Goal: Task Accomplishment & Management: Manage account settings

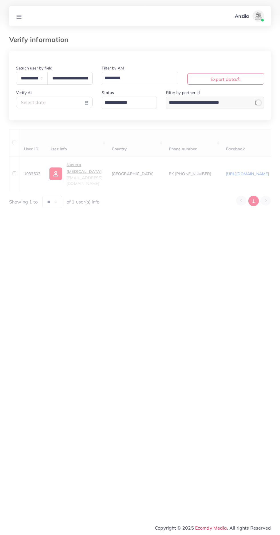
select select "*****"
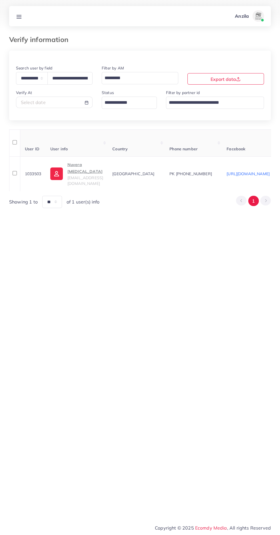
click at [19, 17] on line at bounding box center [19, 17] width 5 height 0
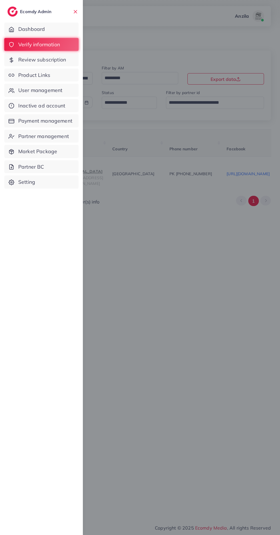
click at [50, 78] on span "Product Links" at bounding box center [34, 74] width 32 height 7
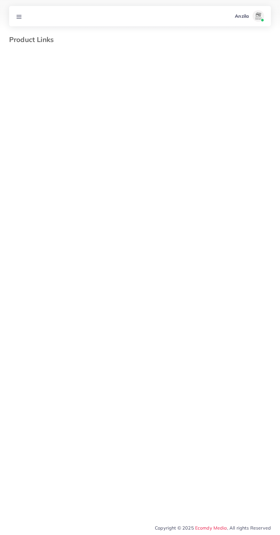
select select "*********"
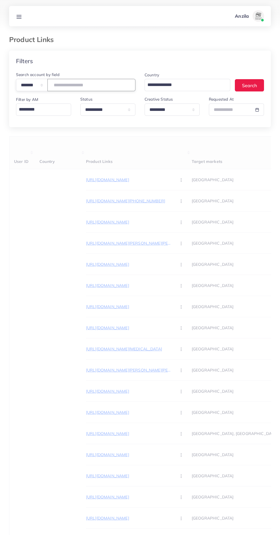
click at [100, 86] on input "number" at bounding box center [91, 85] width 88 height 12
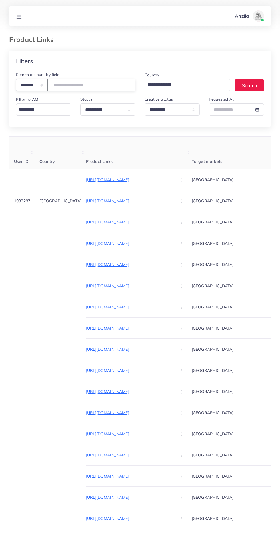
click at [100, 86] on input "number" at bounding box center [91, 85] width 88 height 12
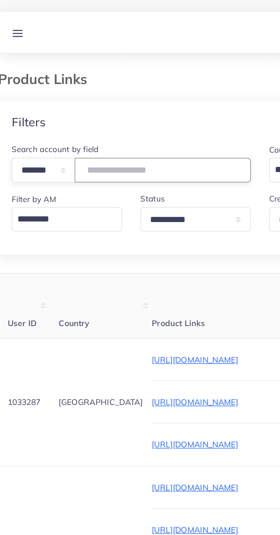
type input "*******"
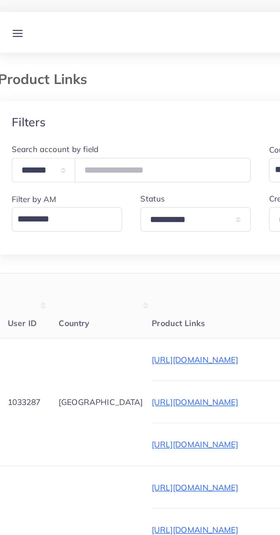
click at [53, 61] on div "Filters" at bounding box center [140, 61] width 262 height 21
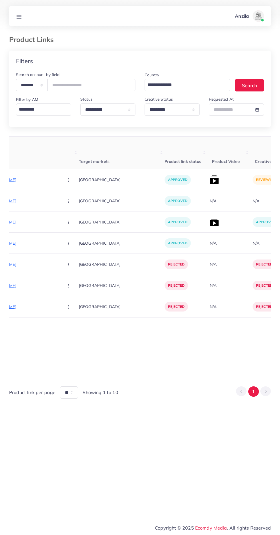
scroll to position [0, 112]
click at [210, 177] on img at bounding box center [214, 179] width 9 height 9
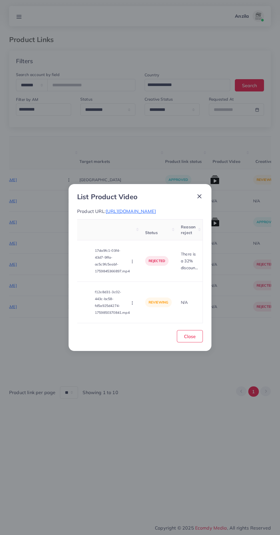
scroll to position [0, 0]
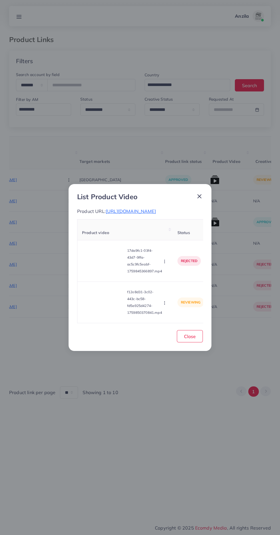
click at [106, 315] on video at bounding box center [103, 302] width 43 height 26
click at [106, 315] on div at bounding box center [103, 302] width 43 height 26
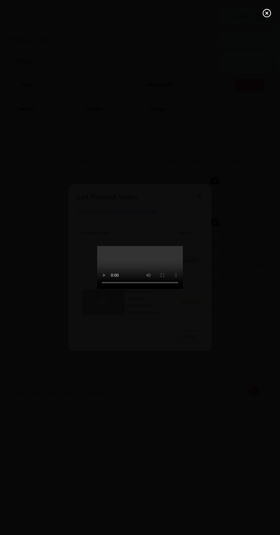
click at [262, 14] on icon at bounding box center [266, 13] width 9 height 9
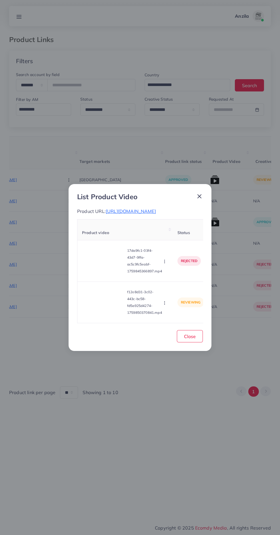
click at [164, 305] on icon "button" at bounding box center [164, 302] width 5 height 5
click at [173, 282] on link "Approve" at bounding box center [177, 276] width 45 height 13
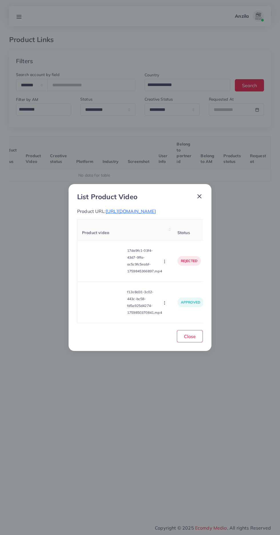
scroll to position [0, 89]
click at [197, 342] on button "Close" at bounding box center [190, 336] width 26 height 12
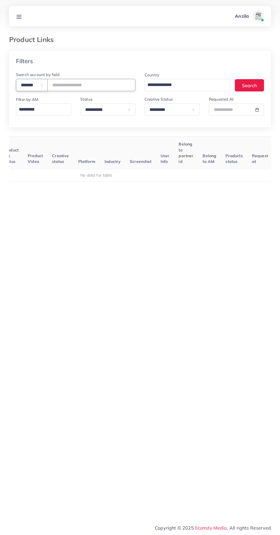
click at [27, 81] on select "**********" at bounding box center [32, 85] width 32 height 12
select select "*****"
paste input "**********"
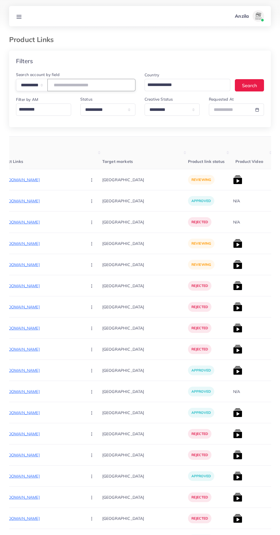
type input "**********"
click at [106, 150] on th "Target markets" at bounding box center [145, 153] width 86 height 33
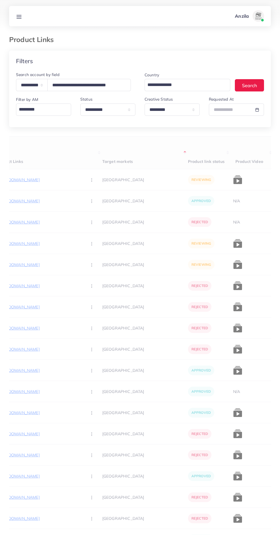
scroll to position [0, 149]
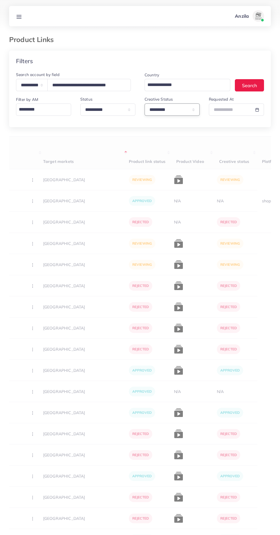
click at [181, 110] on select "**********" at bounding box center [172, 109] width 55 height 12
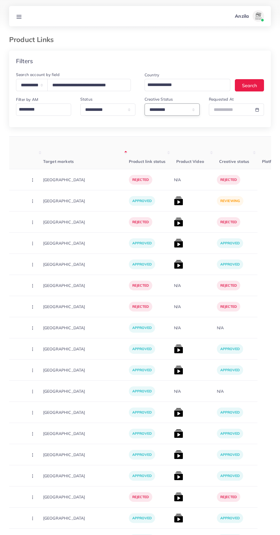
select select
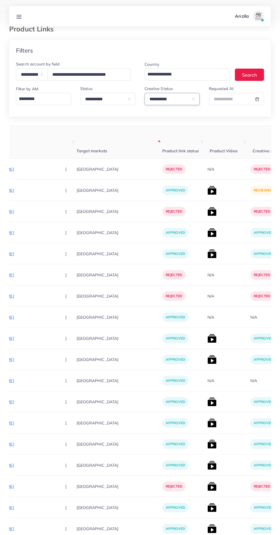
scroll to position [0, 0]
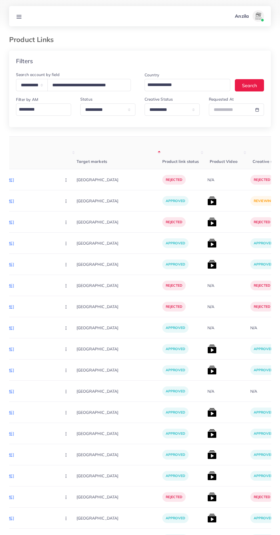
click at [207, 201] on img at bounding box center [211, 200] width 9 height 9
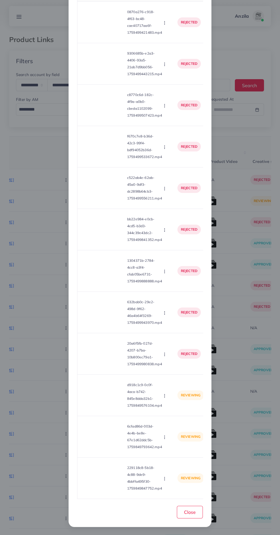
scroll to position [70, 0]
click at [110, 399] on video at bounding box center [103, 395] width 43 height 26
click at [109, 403] on div at bounding box center [103, 395] width 43 height 26
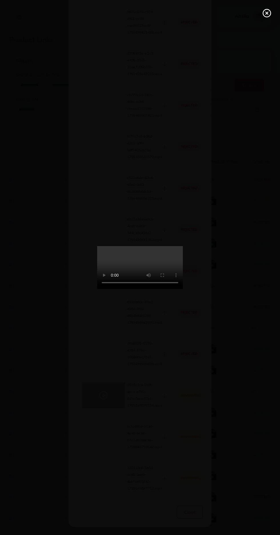
click at [263, 17] on icon at bounding box center [266, 13] width 9 height 9
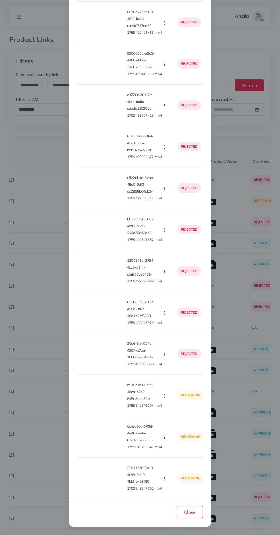
click at [165, 397] on circle "button" at bounding box center [164, 397] width 0 height 0
click at [181, 424] on span "Reject" at bounding box center [174, 422] width 14 height 6
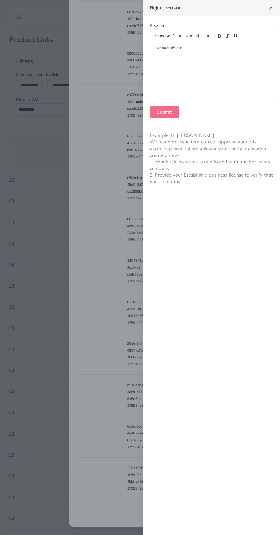
click at [210, 70] on div at bounding box center [211, 70] width 123 height 57
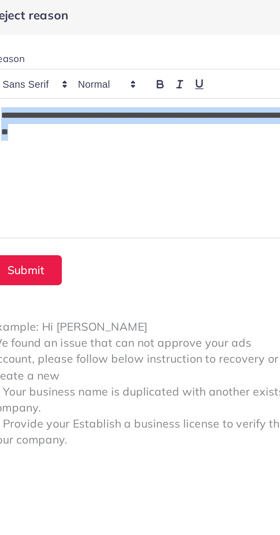
copy p "**********"
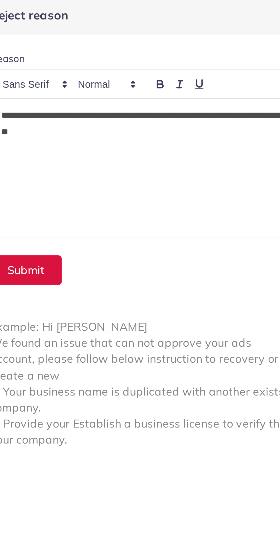
click at [167, 111] on button "Submit" at bounding box center [164, 112] width 29 height 12
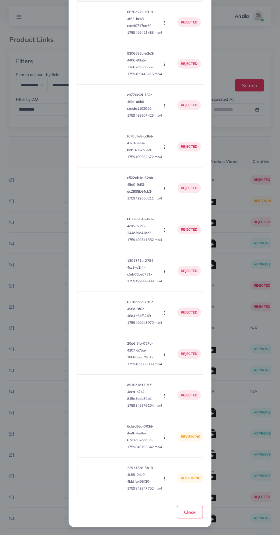
click at [110, 437] on video at bounding box center [103, 437] width 43 height 26
click at [110, 437] on div at bounding box center [103, 437] width 43 height 26
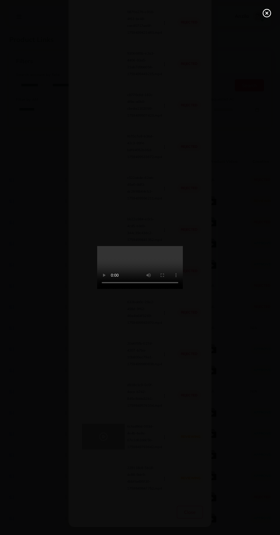
click at [267, 13] on line at bounding box center [267, 13] width 2 height 2
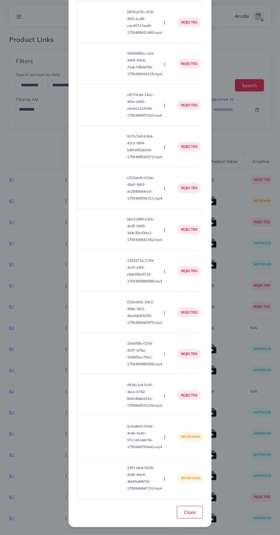
click at [104, 481] on video at bounding box center [103, 478] width 43 height 26
click at [104, 479] on icon at bounding box center [103, 477] width 9 height 9
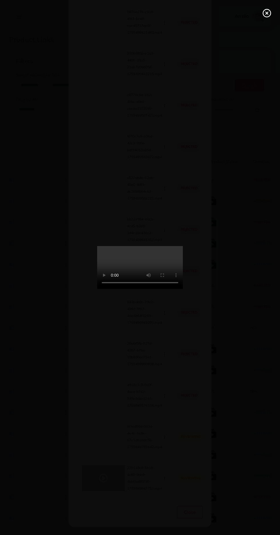
click at [267, 13] on line at bounding box center [267, 13] width 2 height 2
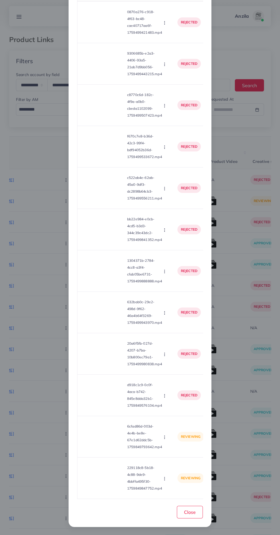
click at [165, 477] on circle "button" at bounding box center [164, 477] width 0 height 0
click at [123, 477] on video at bounding box center [103, 478] width 43 height 26
click at [165, 437] on circle "button" at bounding box center [164, 437] width 0 height 0
click at [179, 464] on span "Reject" at bounding box center [174, 463] width 14 height 6
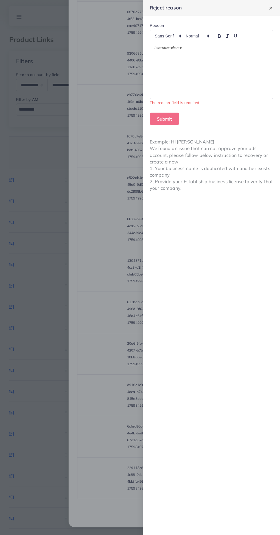
click at [237, 78] on div at bounding box center [211, 70] width 123 height 57
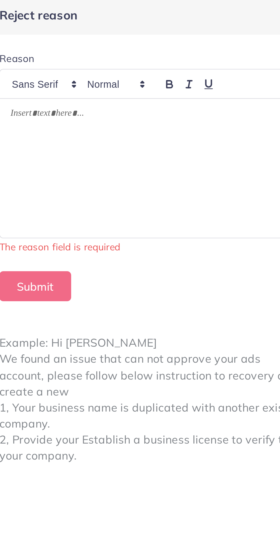
click at [176, 79] on div at bounding box center [211, 70] width 123 height 57
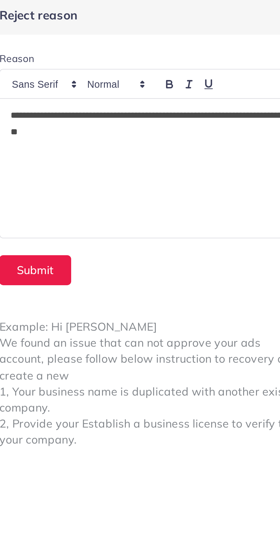
scroll to position [0, 0]
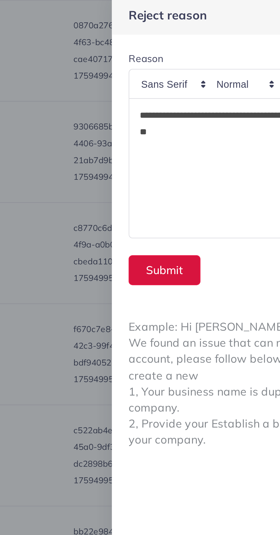
click at [158, 111] on button "Submit" at bounding box center [164, 112] width 29 height 12
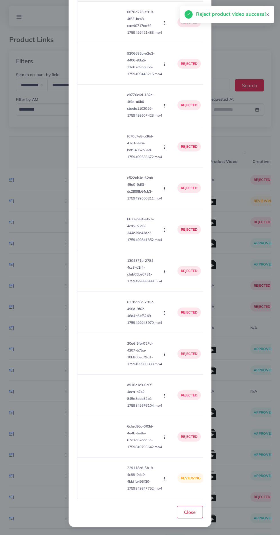
scroll to position [70, 0]
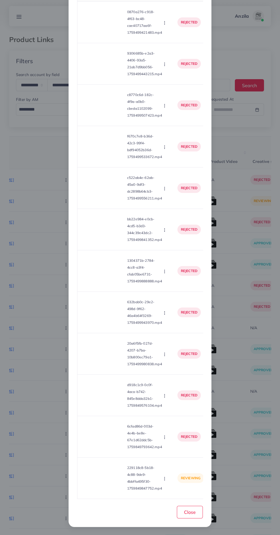
click at [165, 477] on circle "button" at bounding box center [164, 477] width 0 height 0
click at [174, 488] on td "reviewing" at bounding box center [191, 477] width 36 height 41
click at [165, 478] on circle "button" at bounding box center [164, 478] width 0 height 0
click at [174, 463] on span "Reject" at bounding box center [174, 464] width 14 height 6
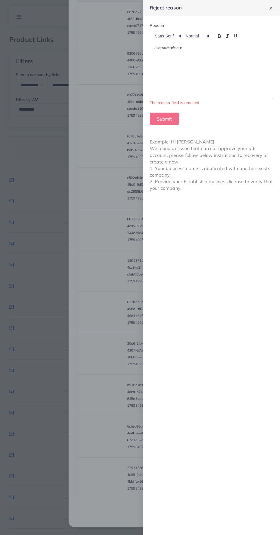
click at [166, 88] on div at bounding box center [211, 70] width 123 height 57
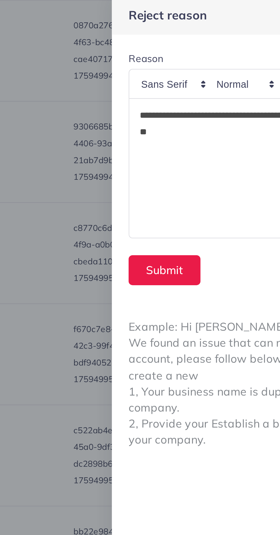
scroll to position [0, 0]
click at [158, 112] on button "Submit" at bounding box center [164, 112] width 29 height 12
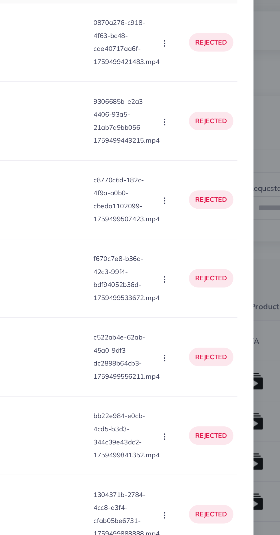
scroll to position [69, 0]
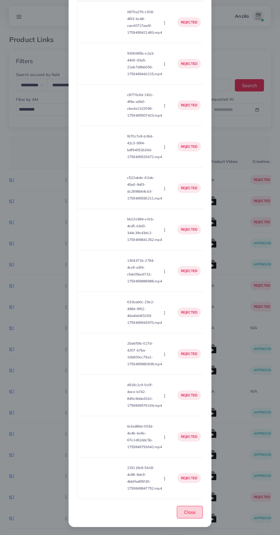
click at [190, 513] on span "Close" at bounding box center [190, 512] width 12 height 6
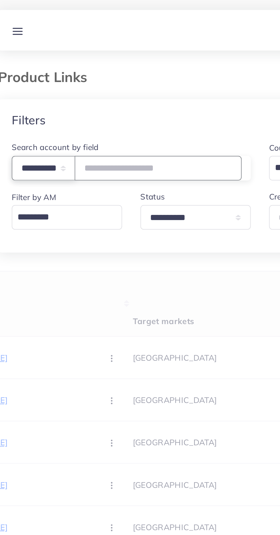
click at [25, 81] on select "**********" at bounding box center [32, 85] width 32 height 12
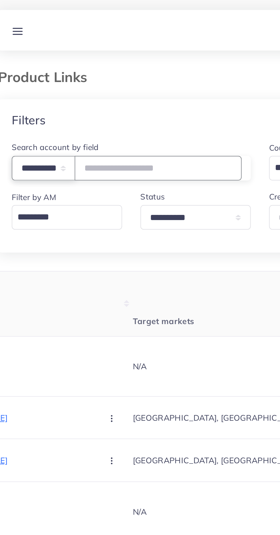
select select "**********"
click at [66, 83] on input "number" at bounding box center [88, 85] width 83 height 12
click at [67, 83] on input "number" at bounding box center [88, 85] width 83 height 12
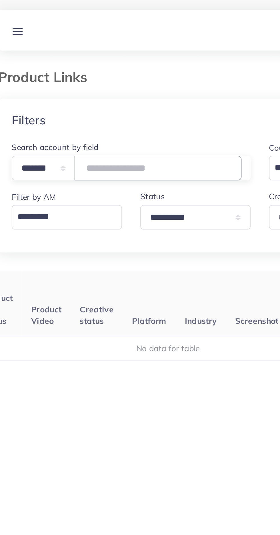
scroll to position [0, 89]
click at [80, 82] on input "****" at bounding box center [88, 85] width 83 height 12
type input "*******"
click at [119, 147] on th "Industry" at bounding box center [112, 153] width 25 height 33
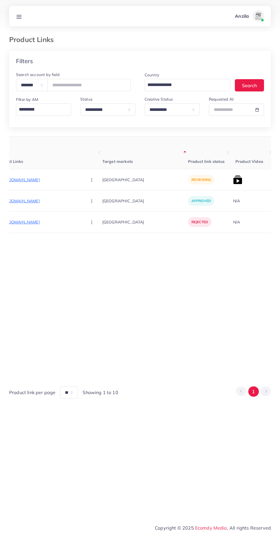
click at [56, 182] on p "https://dealdelight.shop/products/bnb-rice-brightening-glow-kit" at bounding box center [40, 179] width 86 height 7
click at [82, 178] on button "button" at bounding box center [92, 179] width 20 height 13
click at [95, 209] on span "Reject" at bounding box center [102, 210] width 14 height 6
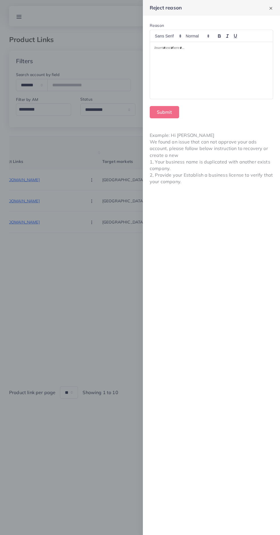
click at [188, 80] on div at bounding box center [211, 70] width 123 height 57
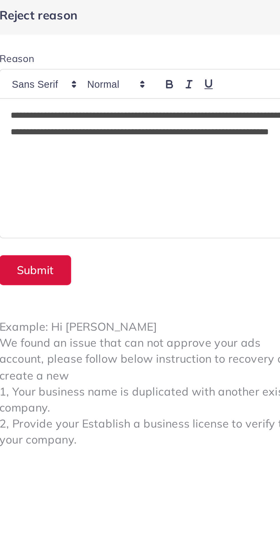
click at [161, 110] on button "Submit" at bounding box center [164, 112] width 29 height 12
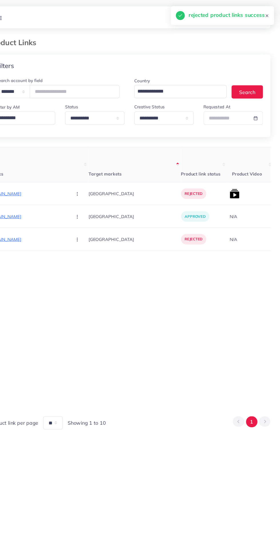
scroll to position [0, 89]
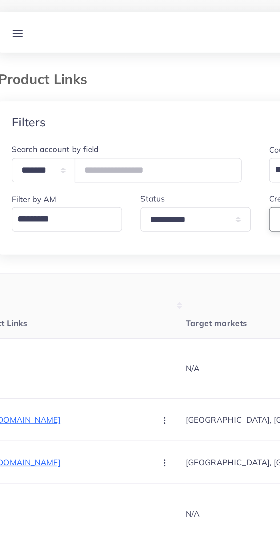
click at [146, 113] on select "**********" at bounding box center [172, 109] width 55 height 12
select select "*********"
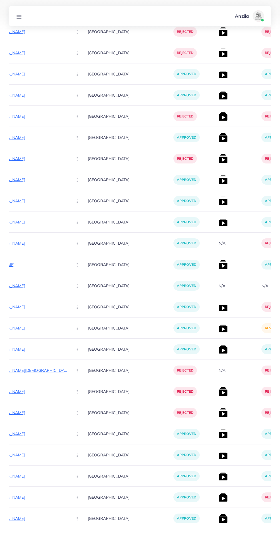
scroll to position [2583, 0]
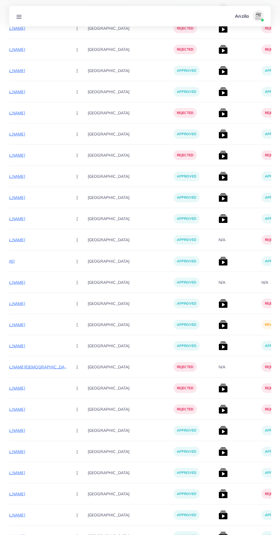
click at [219, 325] on img at bounding box center [223, 324] width 9 height 9
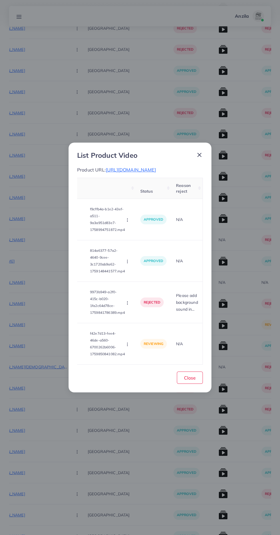
scroll to position [0, 0]
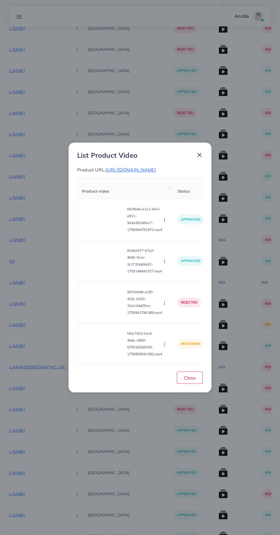
click at [107, 351] on video at bounding box center [103, 344] width 43 height 26
click at [112, 354] on div at bounding box center [103, 344] width 43 height 26
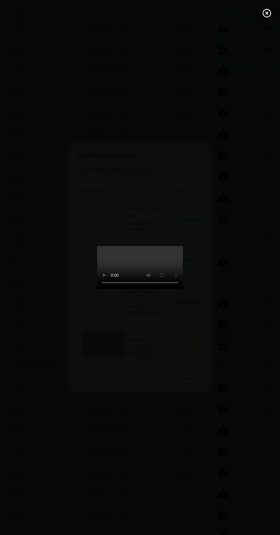
click at [264, 13] on icon at bounding box center [266, 13] width 9 height 9
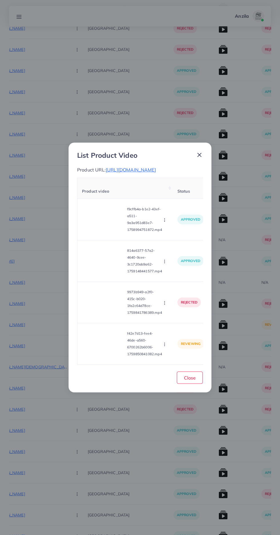
click at [156, 167] on span "https://banglebyarhum.store/products/customize-name-bangles-set-1" at bounding box center [131, 170] width 50 height 6
click at [165, 344] on circle "button" at bounding box center [164, 344] width 0 height 0
click at [170, 320] on span "Approve" at bounding box center [176, 317] width 19 height 6
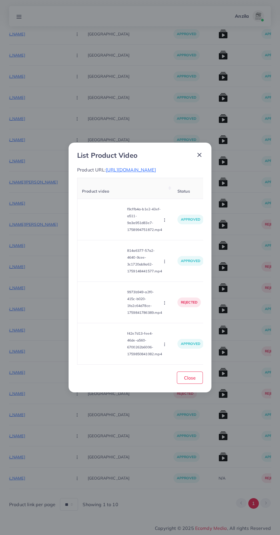
scroll to position [2346, 0]
click at [193, 380] on span "Close" at bounding box center [190, 378] width 12 height 6
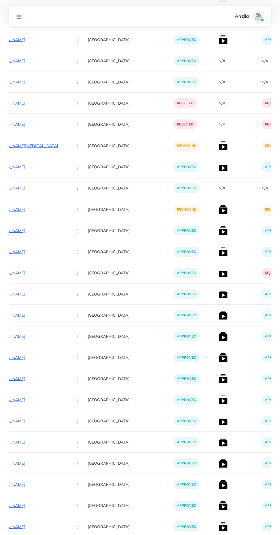
scroll to position [997, 0]
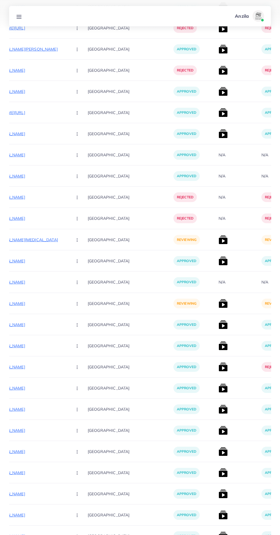
click at [20, 304] on p "https://wristandstyle.store/products/tomi-straps-field-watch-complete-box-with-…" at bounding box center [25, 303] width 86 height 7
click at [75, 303] on icon "button" at bounding box center [77, 303] width 5 height 5
click at [80, 319] on span "Approve" at bounding box center [89, 321] width 19 height 6
click at [219, 308] on img at bounding box center [223, 303] width 9 height 9
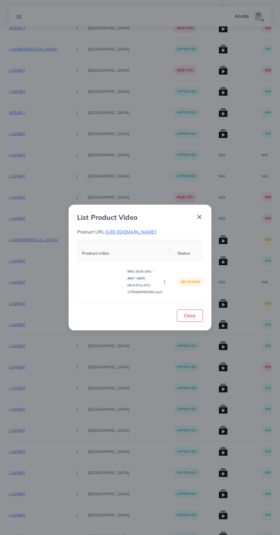
click at [90, 290] on video at bounding box center [103, 282] width 43 height 26
click at [98, 281] on div at bounding box center [103, 282] width 43 height 26
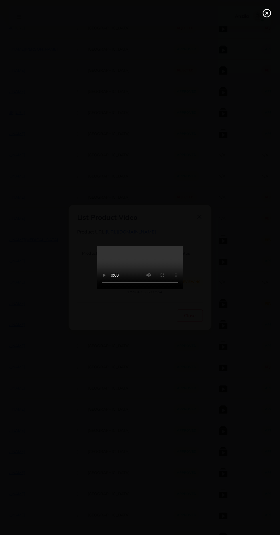
click at [263, 16] on icon at bounding box center [266, 13] width 9 height 9
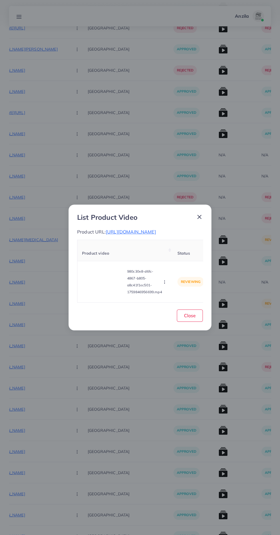
click at [156, 230] on span "https://wristandstyle.store/products/tomi-straps-field-watch-complete-box-with-…" at bounding box center [131, 232] width 50 height 6
click at [163, 284] on icon "button" at bounding box center [164, 282] width 5 height 5
click at [186, 261] on link "Approve" at bounding box center [177, 255] width 45 height 13
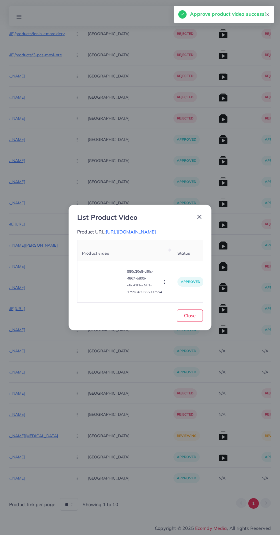
scroll to position [802, 0]
click at [190, 318] on span "Close" at bounding box center [190, 315] width 12 height 6
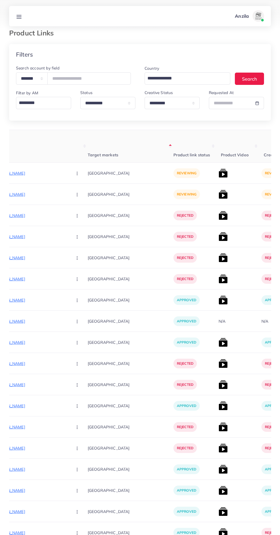
scroll to position [0, 0]
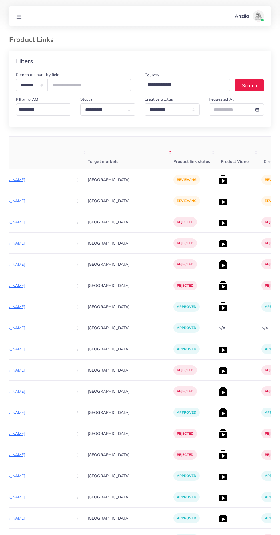
click at [22, 177] on p "[URL][DOMAIN_NAME]" at bounding box center [25, 179] width 86 height 7
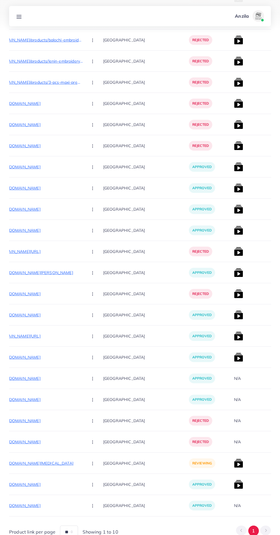
scroll to position [802, 0]
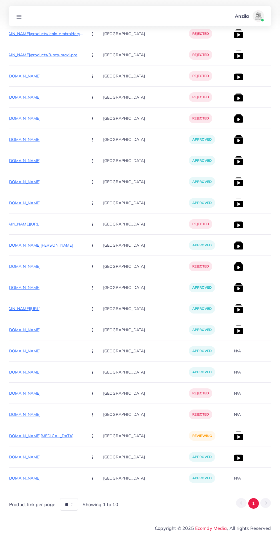
click at [35, 433] on p "https://mous.pk/products/hair-tinsel-clip-in-20-5-inch-glitter-tinsel-hair-exte…" at bounding box center [40, 435] width 86 height 7
click at [92, 436] on circle "button" at bounding box center [92, 436] width 0 height 0
click at [95, 452] on span "Approve" at bounding box center [104, 453] width 19 height 6
click at [234, 437] on img at bounding box center [238, 435] width 9 height 9
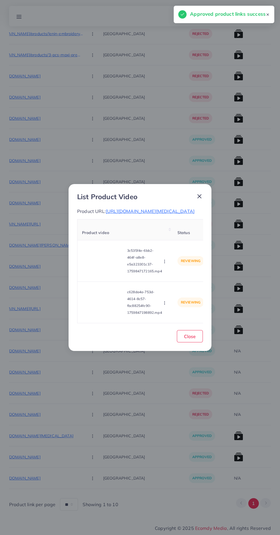
click at [99, 274] on video at bounding box center [103, 261] width 43 height 26
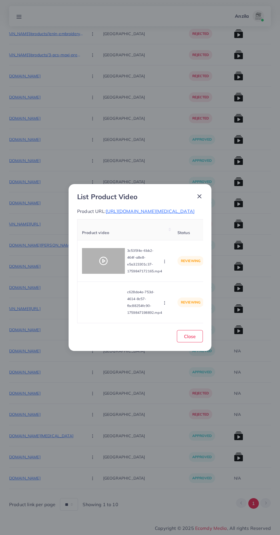
click at [95, 264] on div at bounding box center [103, 261] width 43 height 26
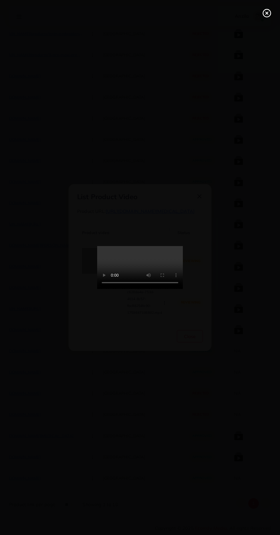
click at [266, 13] on line at bounding box center [267, 13] width 2 height 2
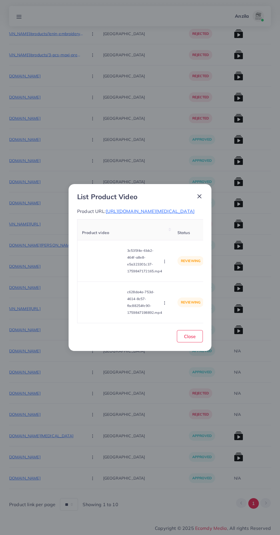
click at [165, 261] on circle "button" at bounding box center [164, 261] width 0 height 0
click at [173, 278] on span "Approve" at bounding box center [176, 275] width 19 height 6
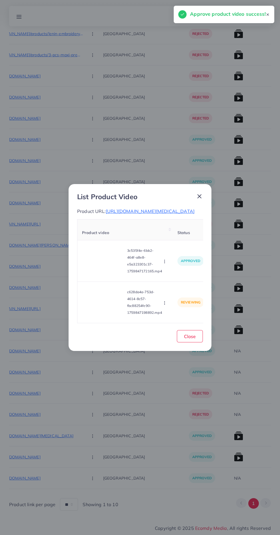
click at [101, 303] on video at bounding box center [103, 302] width 43 height 26
click at [104, 304] on polygon at bounding box center [104, 302] width 2 height 3
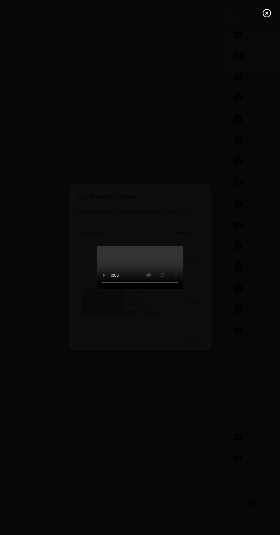
click at [267, 13] on line at bounding box center [267, 13] width 2 height 2
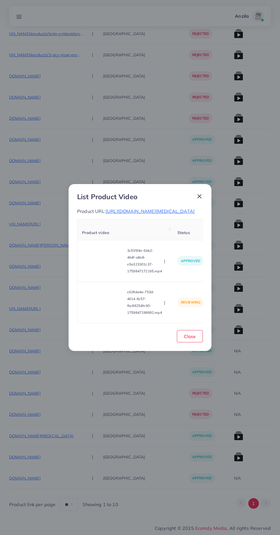
click at [165, 302] on circle "button" at bounding box center [164, 301] width 0 height 0
click at [179, 278] on span "Approve" at bounding box center [176, 276] width 19 height 6
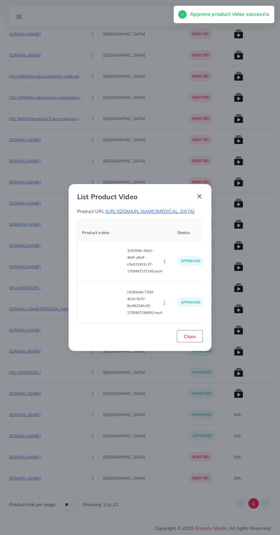
scroll to position [739, 0]
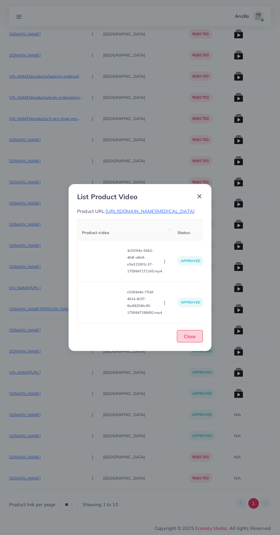
click at [195, 342] on button "Close" at bounding box center [190, 336] width 26 height 12
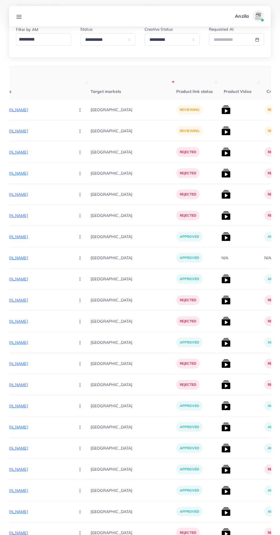
scroll to position [0, 0]
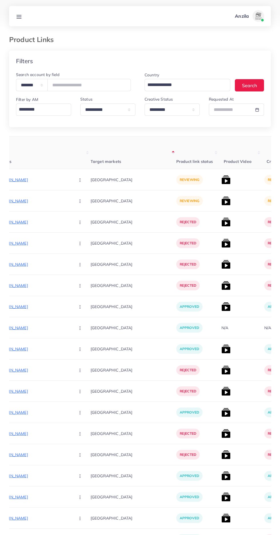
click at [19, 177] on p "[URL][DOMAIN_NAME]" at bounding box center [28, 179] width 86 height 7
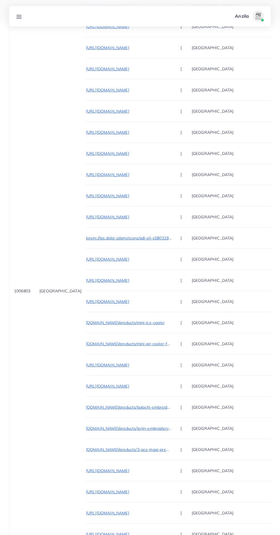
scroll to position [424, 0]
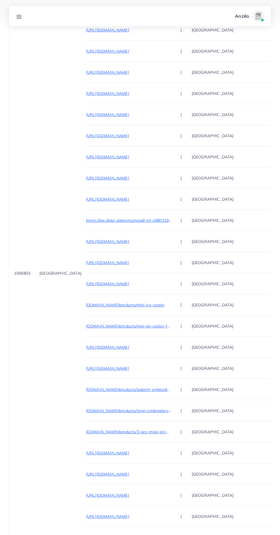
copy span "1006803"
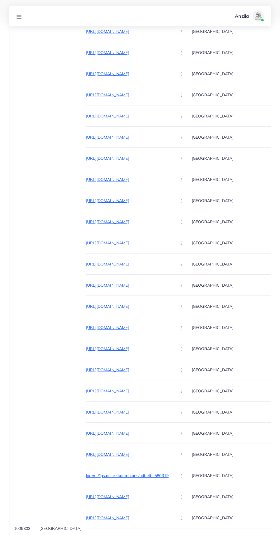
scroll to position [0, 0]
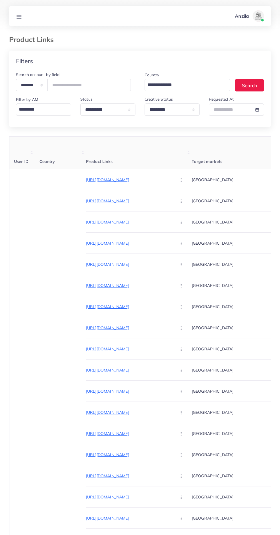
click at [19, 17] on icon at bounding box center [19, 17] width 6 height 6
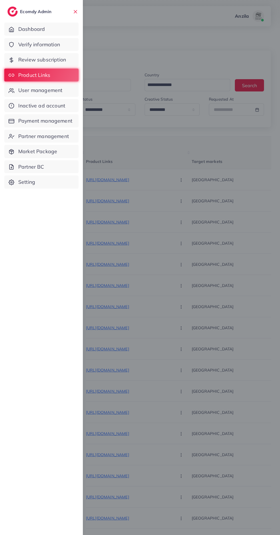
click at [23, 91] on span "User management" at bounding box center [40, 90] width 44 height 7
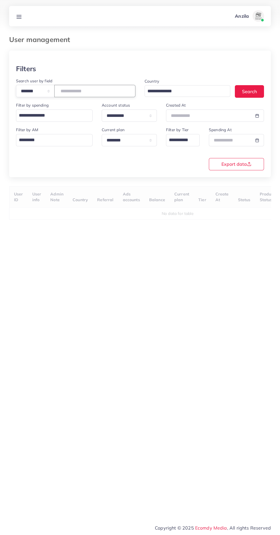
click at [91, 92] on input "number" at bounding box center [94, 91] width 81 height 12
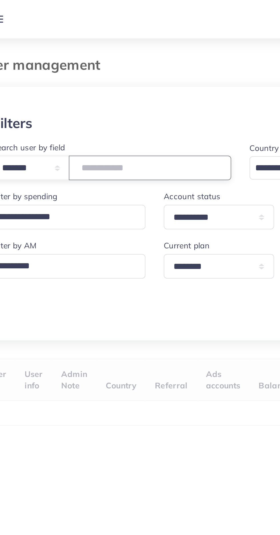
type input "*******"
click at [42, 69] on div "Filters" at bounding box center [140, 69] width 248 height 8
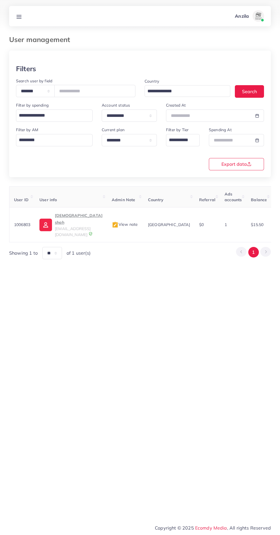
click at [59, 213] on p "Muslim shah" at bounding box center [79, 219] width 48 height 14
click at [19, 18] on line at bounding box center [19, 18] width 5 height 0
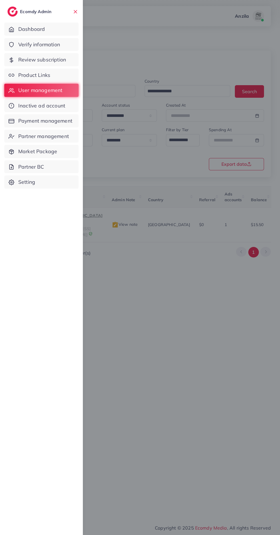
click at [52, 72] on link "Product Links" at bounding box center [41, 75] width 74 height 13
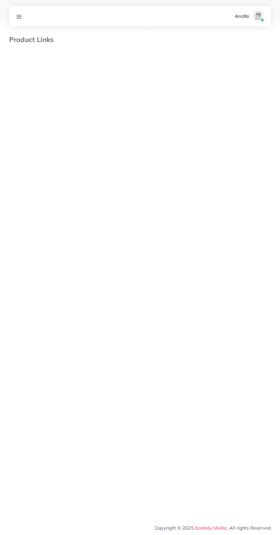
select select "*********"
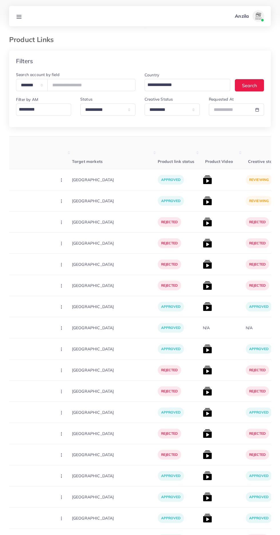
scroll to position [0, 151]
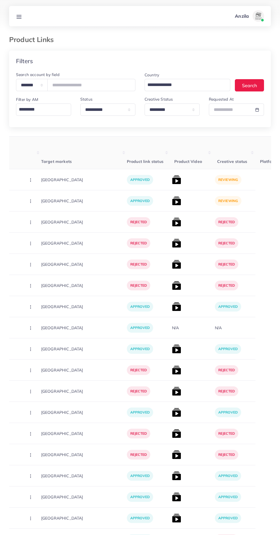
click at [172, 179] on img at bounding box center [176, 179] width 9 height 9
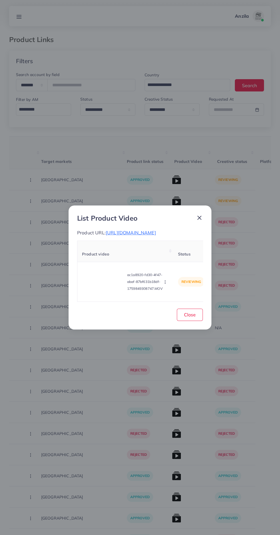
click at [108, 290] on video at bounding box center [103, 282] width 43 height 26
click at [108, 286] on icon at bounding box center [103, 281] width 9 height 9
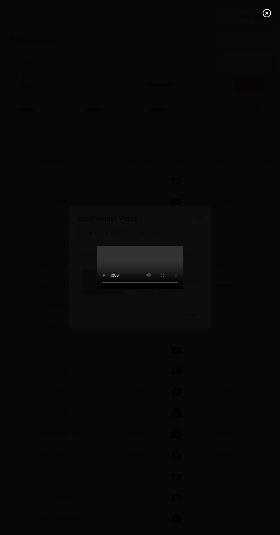
click at [267, 13] on line at bounding box center [267, 13] width 2 height 2
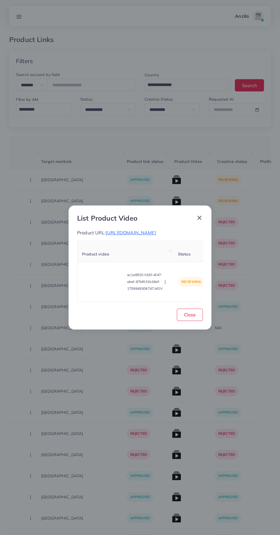
click at [165, 283] on circle "button" at bounding box center [165, 283] width 0 height 0
click at [165, 272] on link "Reject" at bounding box center [175, 267] width 45 height 13
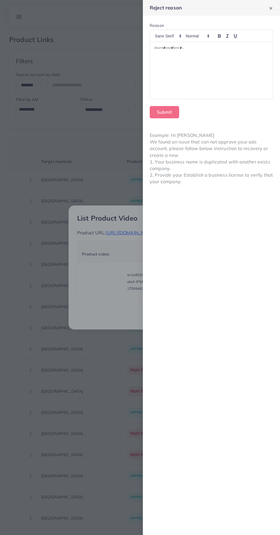
click at [178, 78] on div at bounding box center [211, 70] width 123 height 57
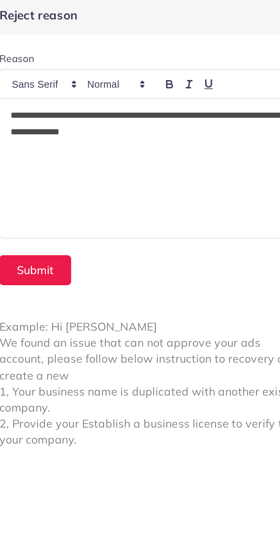
click at [156, 47] on p "**********" at bounding box center [211, 52] width 114 height 14
click at [167, 111] on button "Submit" at bounding box center [164, 112] width 29 height 12
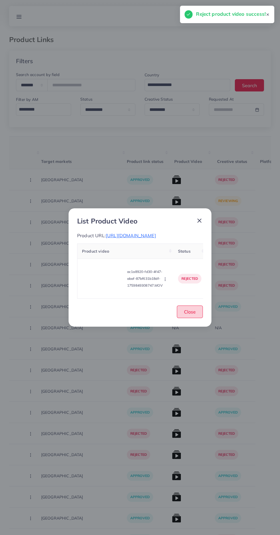
click at [190, 314] on span "Close" at bounding box center [190, 312] width 12 height 6
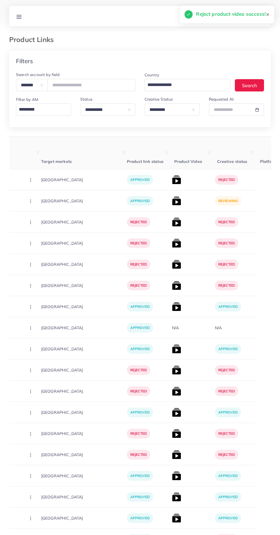
click at [172, 197] on img at bounding box center [176, 200] width 9 height 9
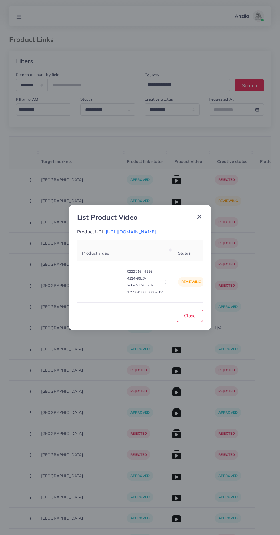
click at [99, 284] on video at bounding box center [103, 282] width 43 height 26
click at [97, 276] on div at bounding box center [103, 282] width 43 height 26
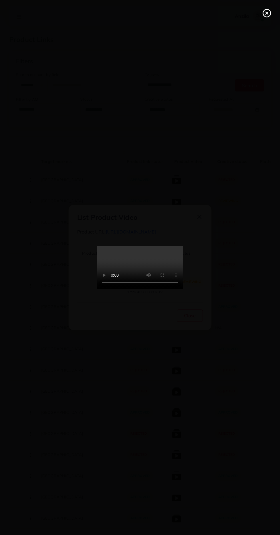
click at [264, 14] on icon at bounding box center [266, 13] width 9 height 9
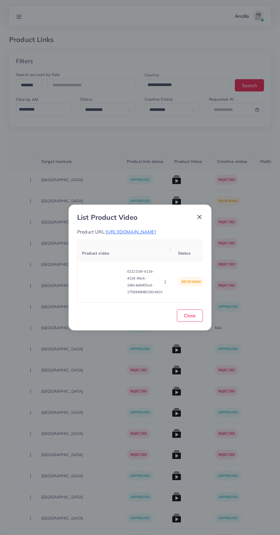
click at [156, 229] on span "[URL][DOMAIN_NAME]" at bounding box center [131, 232] width 50 height 6
click at [115, 294] on video at bounding box center [103, 282] width 43 height 26
click at [112, 292] on div at bounding box center [103, 282] width 43 height 26
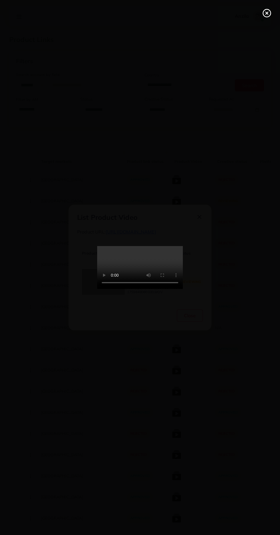
click at [267, 13] on line at bounding box center [267, 13] width 2 height 2
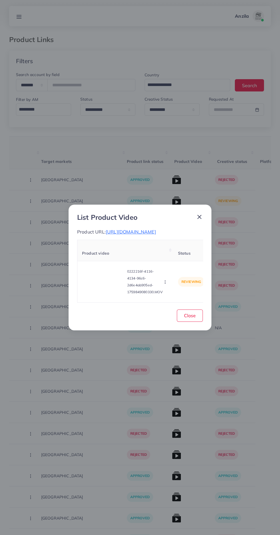
click at [165, 283] on circle "button" at bounding box center [165, 283] width 0 height 0
click at [170, 270] on span "Reject" at bounding box center [172, 268] width 14 height 6
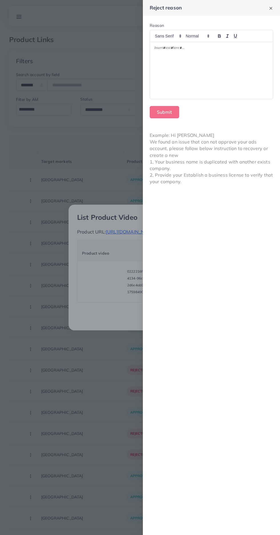
click at [190, 76] on div at bounding box center [211, 70] width 123 height 57
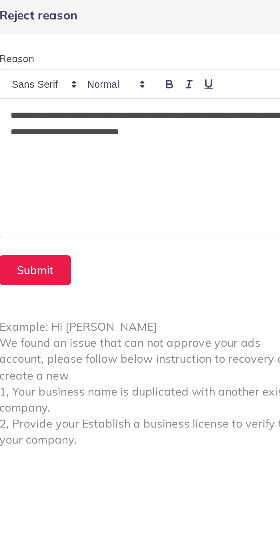
click at [155, 47] on p "**********" at bounding box center [211, 52] width 114 height 14
click at [172, 112] on button "Submit" at bounding box center [164, 112] width 29 height 12
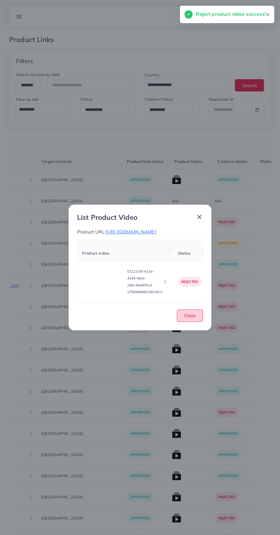
click at [186, 318] on span "Close" at bounding box center [190, 315] width 12 height 6
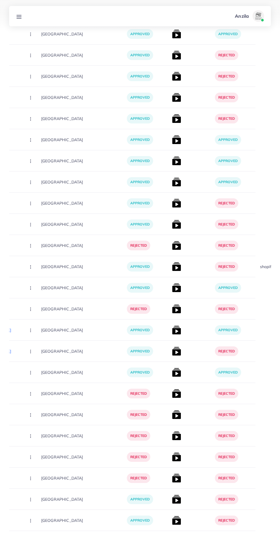
scroll to position [0, 0]
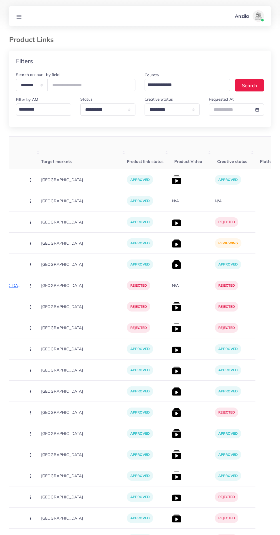
click at [172, 243] on img at bounding box center [176, 243] width 9 height 9
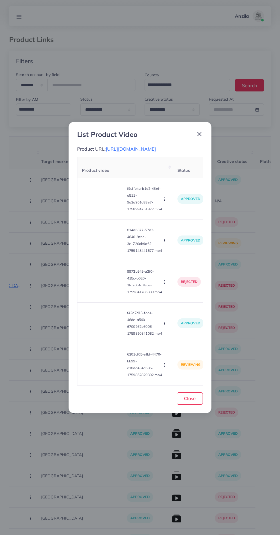
click at [111, 377] on video at bounding box center [103, 365] width 43 height 26
click at [114, 377] on div at bounding box center [103, 365] width 43 height 26
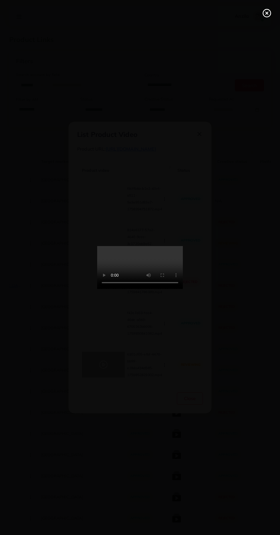
click at [265, 13] on icon at bounding box center [266, 13] width 9 height 9
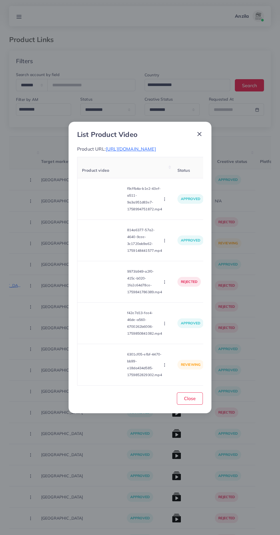
click at [165, 366] on circle "button" at bounding box center [164, 366] width 0 height 0
click at [167, 341] on span "Approve" at bounding box center [174, 338] width 19 height 6
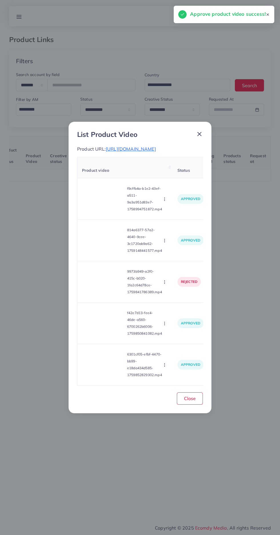
scroll to position [0, 89]
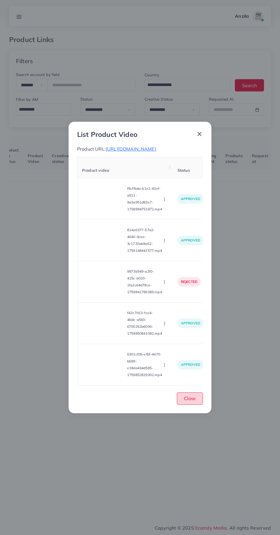
click at [199, 404] on button "Close" at bounding box center [190, 398] width 26 height 12
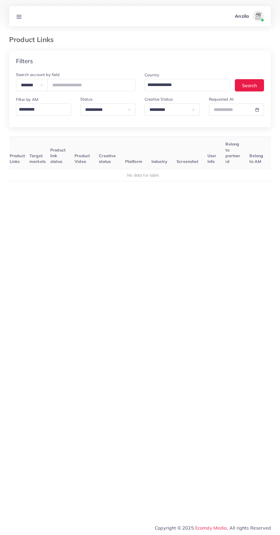
scroll to position [0, 0]
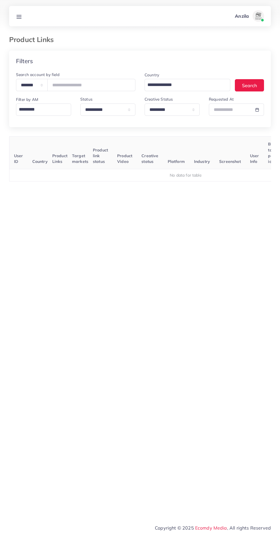
click at [18, 19] on icon at bounding box center [19, 17] width 6 height 6
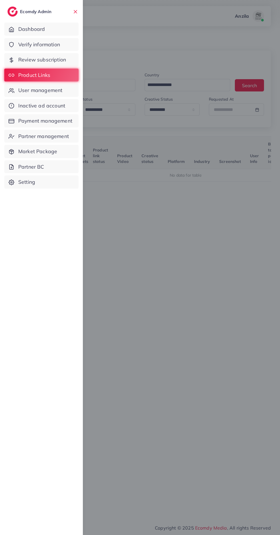
click at [25, 46] on span "Verify information" at bounding box center [39, 44] width 42 height 7
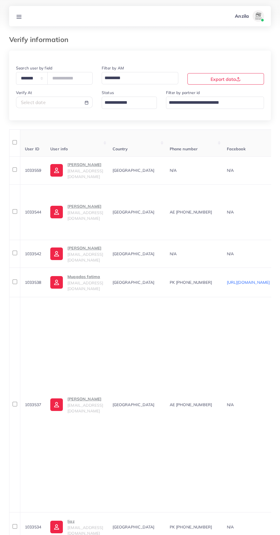
click at [109, 105] on input "Search for option" at bounding box center [126, 103] width 47 height 10
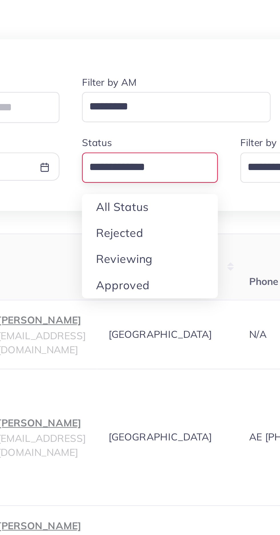
click at [111, 142] on div "**********" at bounding box center [140, 506] width 262 height 911
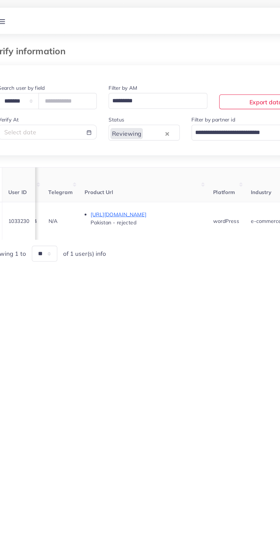
scroll to position [0, 300]
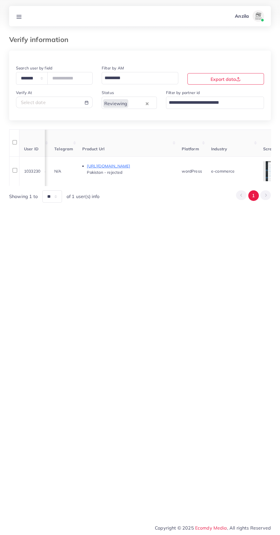
click at [19, 18] on line at bounding box center [19, 18] width 5 height 0
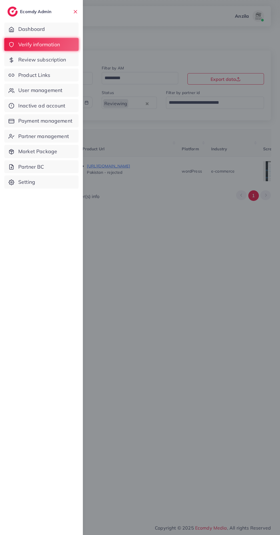
click at [30, 75] on span "Product Links" at bounding box center [34, 74] width 32 height 7
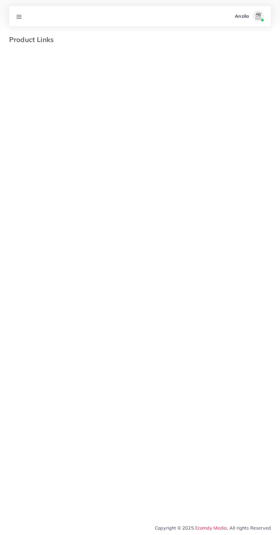
select select "*********"
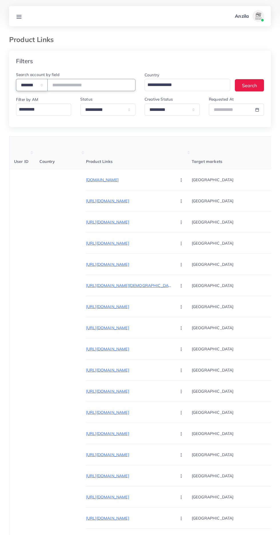
click at [46, 90] on select "**********" at bounding box center [32, 85] width 32 height 12
select select "*****"
paste input "**********"
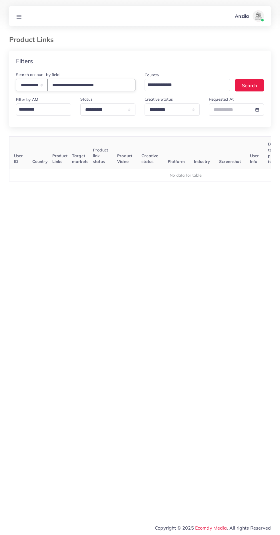
type input "**********"
click at [165, 110] on select "**********" at bounding box center [172, 109] width 55 height 12
select select
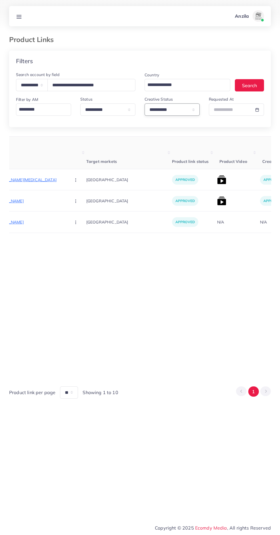
scroll to position [0, 107]
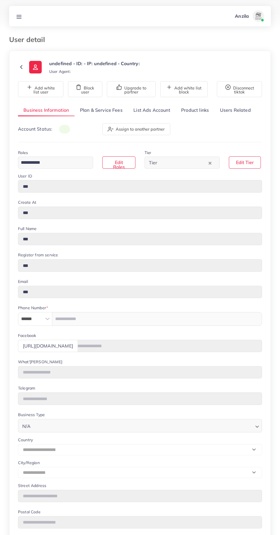
click at [205, 117] on div "Business Information Plan & Service Fees List Ads Account Product links Users R…" at bounding box center [140, 367] width 244 height 526
type input "*******"
type input "**********"
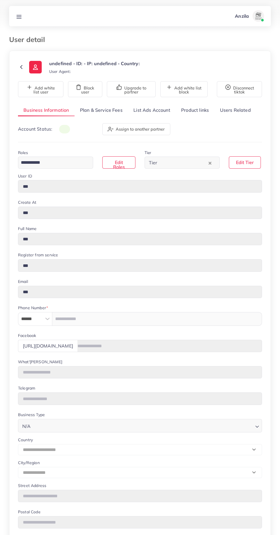
type input "******"
type input "**********"
select select "********"
select select "**********"
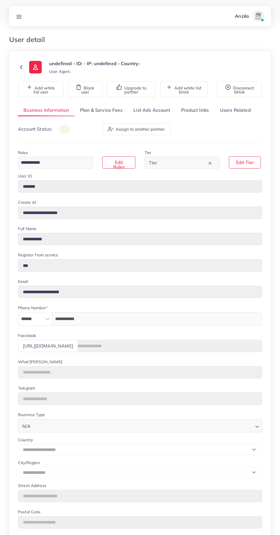
type input "**********"
type input "*****"
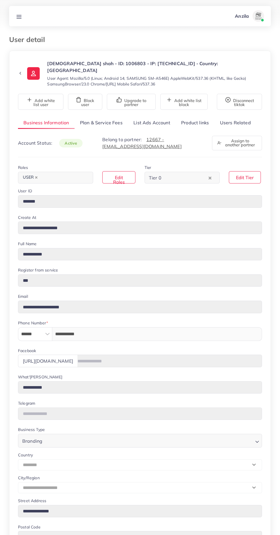
click at [203, 123] on div "**********" at bounding box center [140, 381] width 244 height 528
click at [193, 117] on link "Product links" at bounding box center [195, 123] width 39 height 12
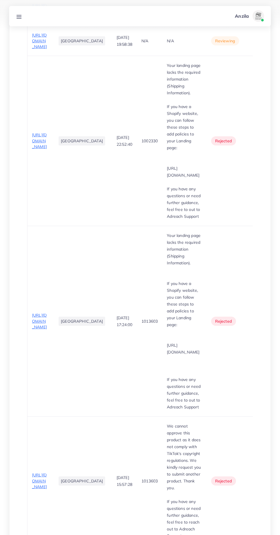
scroll to position [271, 0]
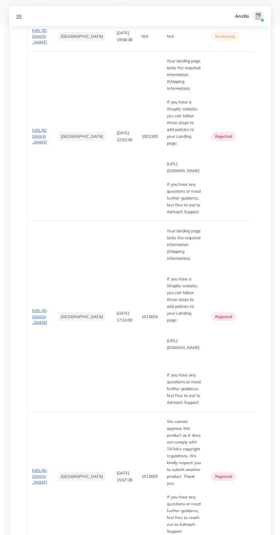
click at [43, 468] on span "[URL][DOMAIN_NAME]" at bounding box center [39, 476] width 15 height 17
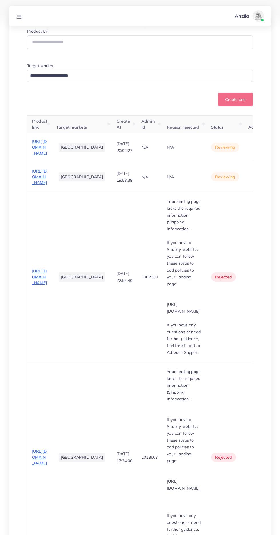
scroll to position [137, 0]
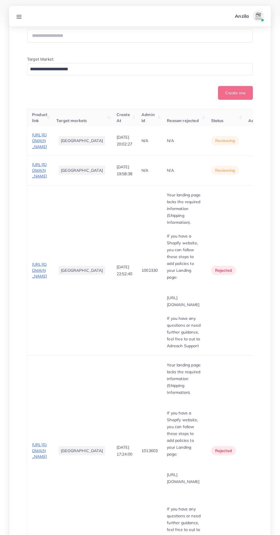
click at [40, 179] on span "[URL][DOMAIN_NAME]" at bounding box center [39, 170] width 15 height 17
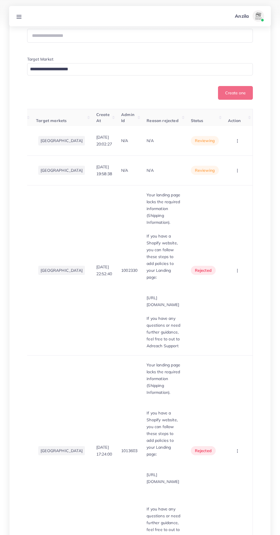
scroll to position [0, 40]
click at [237, 171] on circle "button" at bounding box center [237, 171] width 0 height 0
click at [225, 191] on span "Approve" at bounding box center [216, 188] width 19 height 6
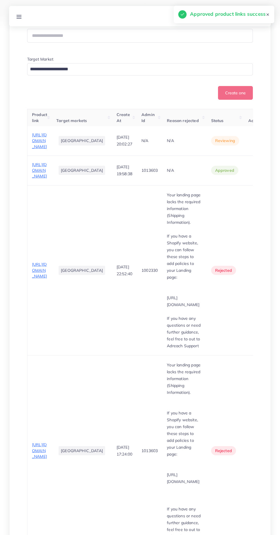
click at [38, 149] on span "[URL][DOMAIN_NAME]" at bounding box center [39, 140] width 15 height 17
click at [39, 149] on span "[URL][DOMAIN_NAME]" at bounding box center [39, 140] width 15 height 17
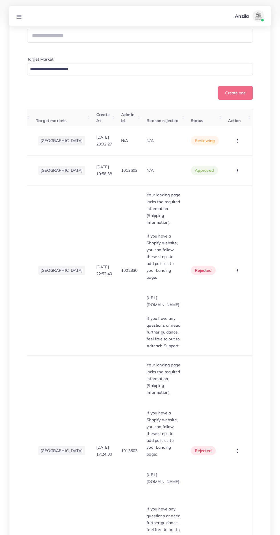
click at [237, 141] on circle "button" at bounding box center [237, 141] width 0 height 0
click at [231, 161] on span "Approve" at bounding box center [227, 158] width 19 height 6
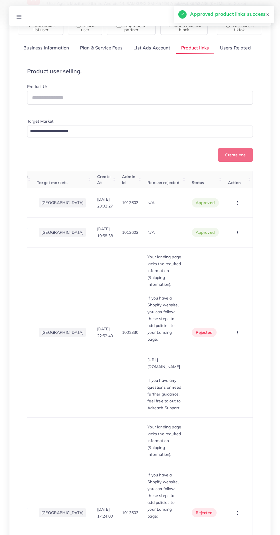
scroll to position [0, 0]
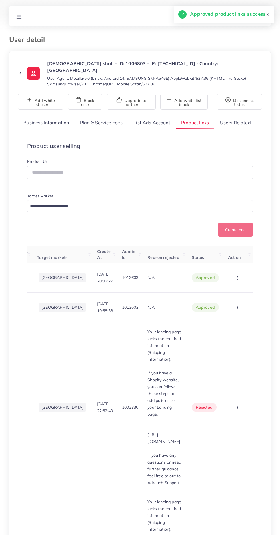
click at [56, 117] on link "Business Information" at bounding box center [46, 123] width 57 height 12
